Goal: Task Accomplishment & Management: Use online tool/utility

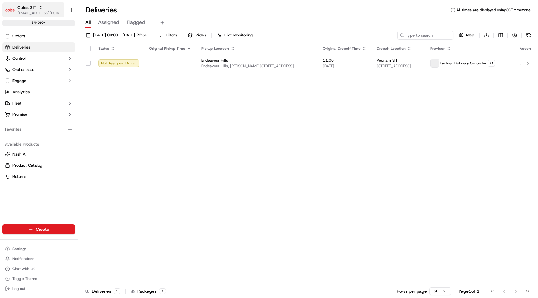
click at [18, 11] on span "[EMAIL_ADDRESS][DOMAIN_NAME]" at bounding box center [39, 13] width 45 height 5
type input "Quickbite"
click at [110, 32] on div "QuickBite" at bounding box center [112, 32] width 90 height 12
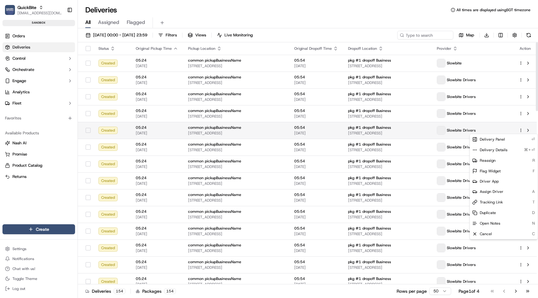
click at [522, 130] on html "QuickBite [EMAIL_ADDRESS][DOMAIN_NAME] Toggle Sidebar sandbox Orders Deliveries…" at bounding box center [269, 149] width 538 height 298
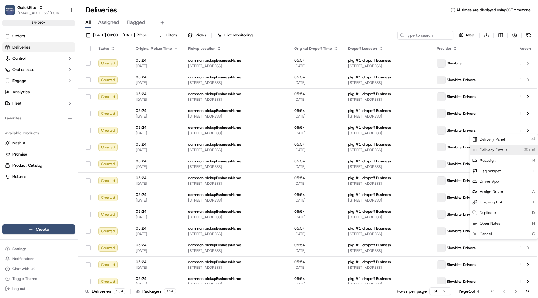
click at [509, 150] on div "Delivery Details ⌘+⏎" at bounding box center [504, 150] width 68 height 11
